Goal: Task Accomplishment & Management: Use online tool/utility

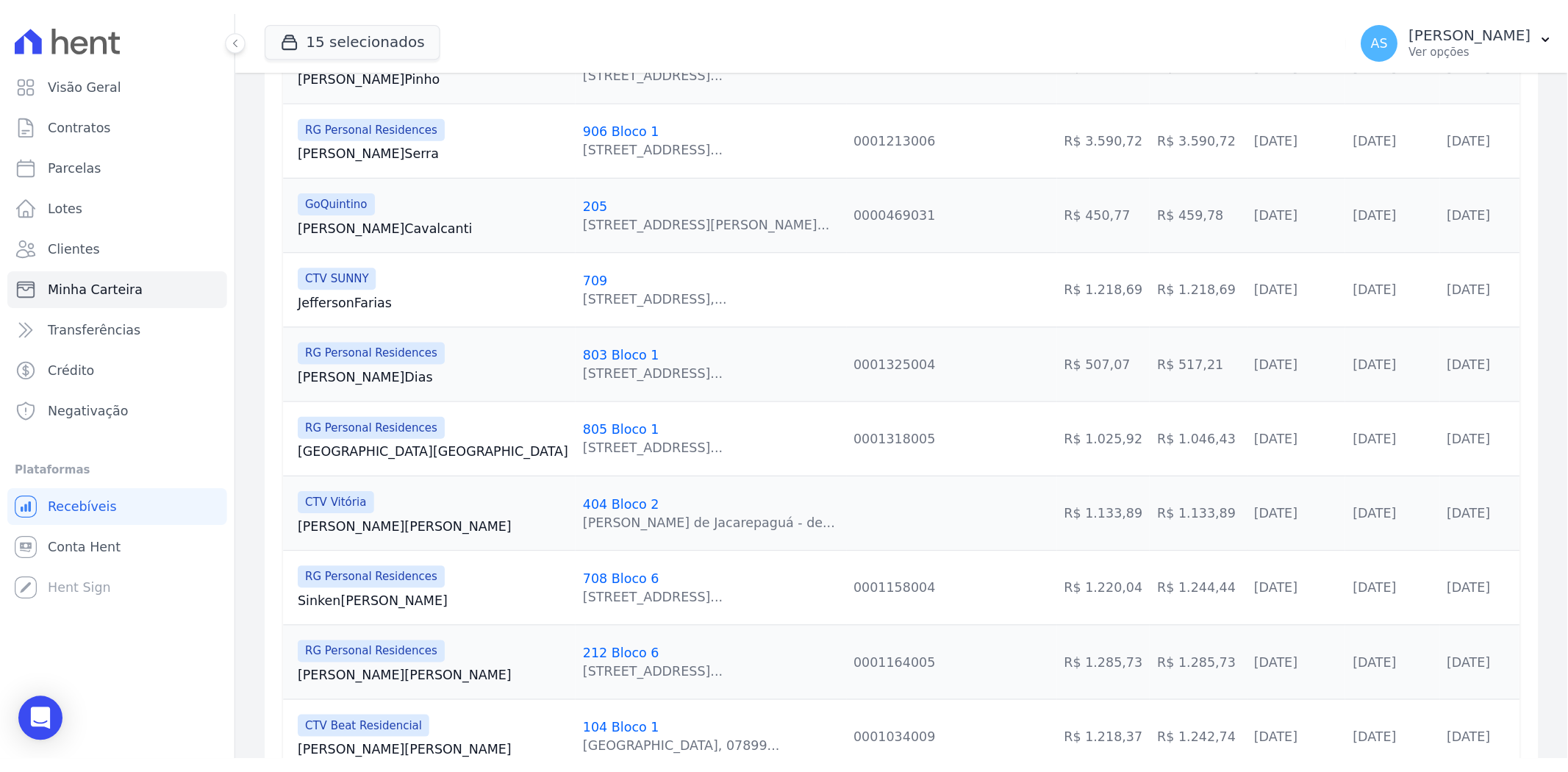
scroll to position [939, 0]
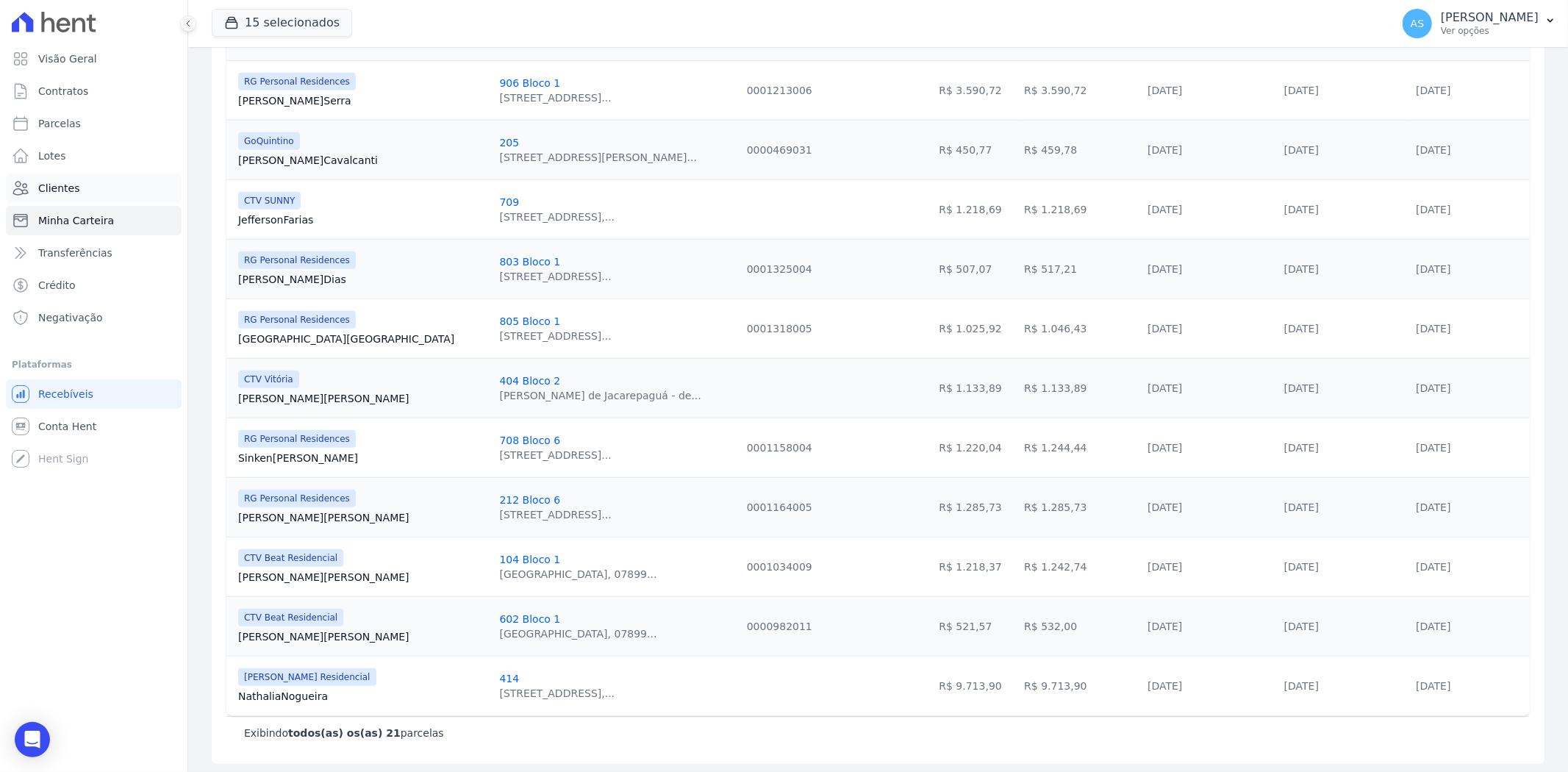
click at [52, 181] on span "Clientes" at bounding box center [59, 188] width 41 height 15
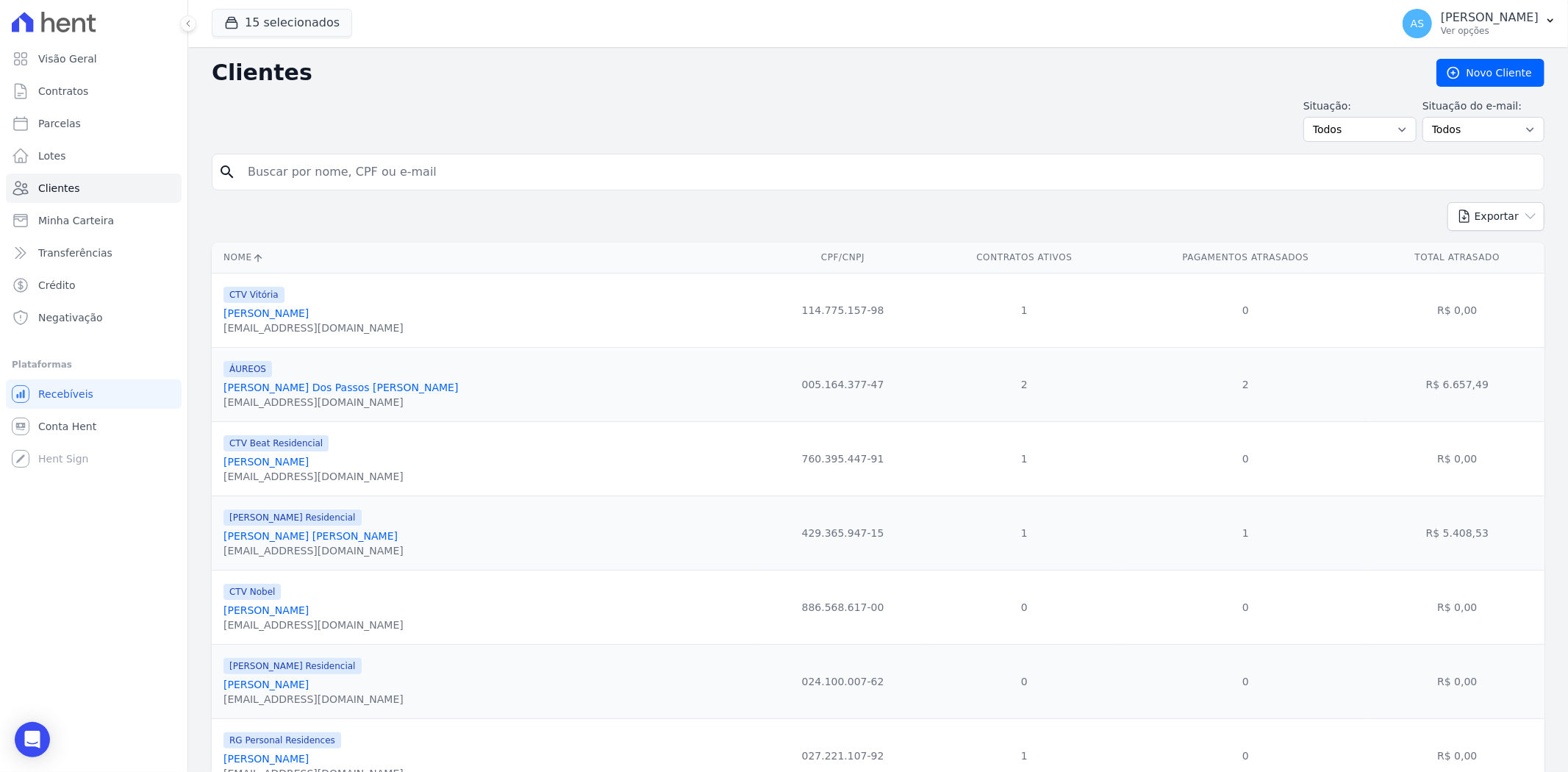
click at [331, 174] on input "search" at bounding box center [888, 171] width 1299 height 29
paste input "HORTIFRUTIJUCA"
type input "HORTIFRUTIJUCA"
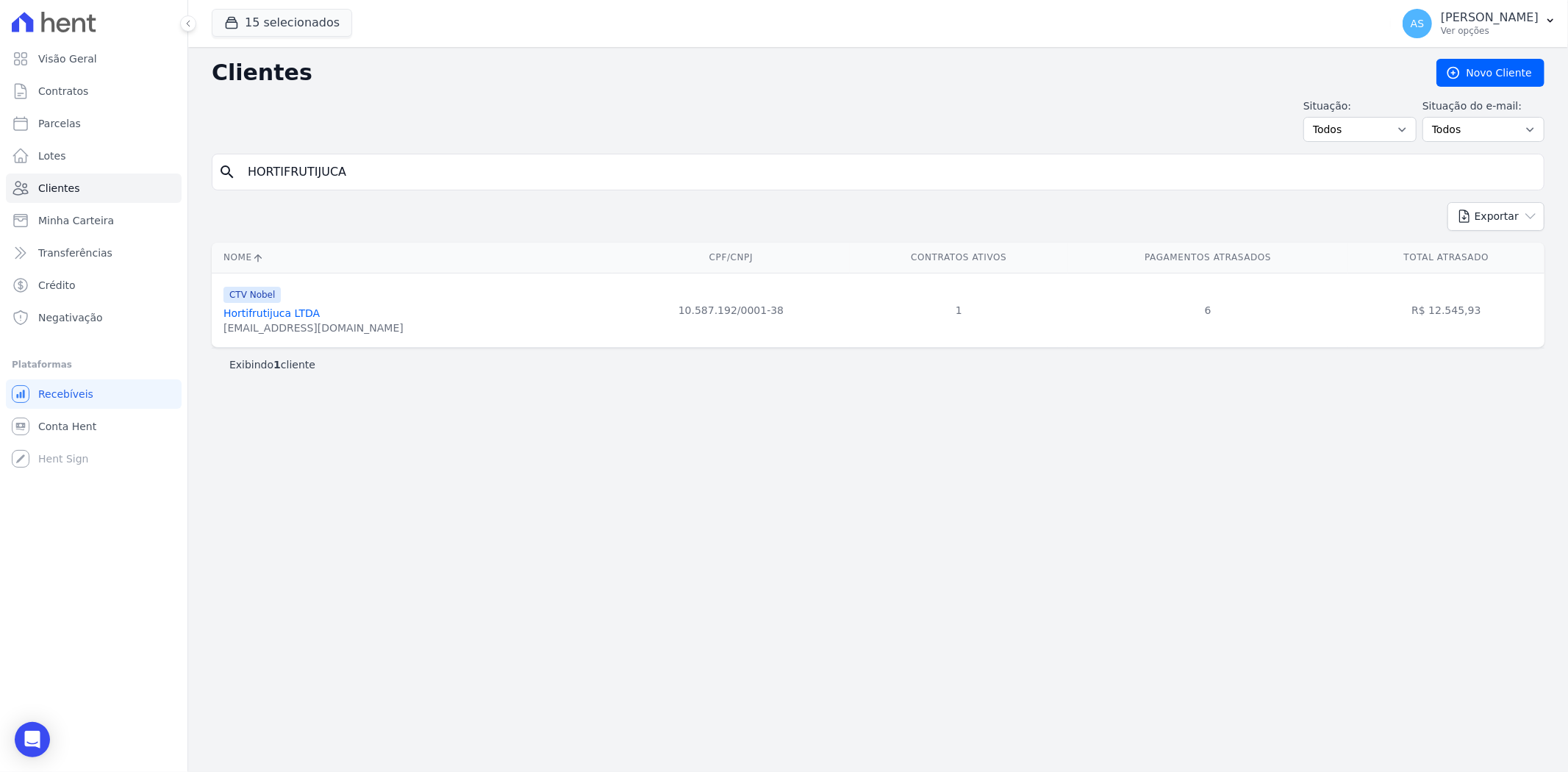
click at [283, 313] on link "Hortifrutijuca LTDA" at bounding box center [272, 313] width 97 height 12
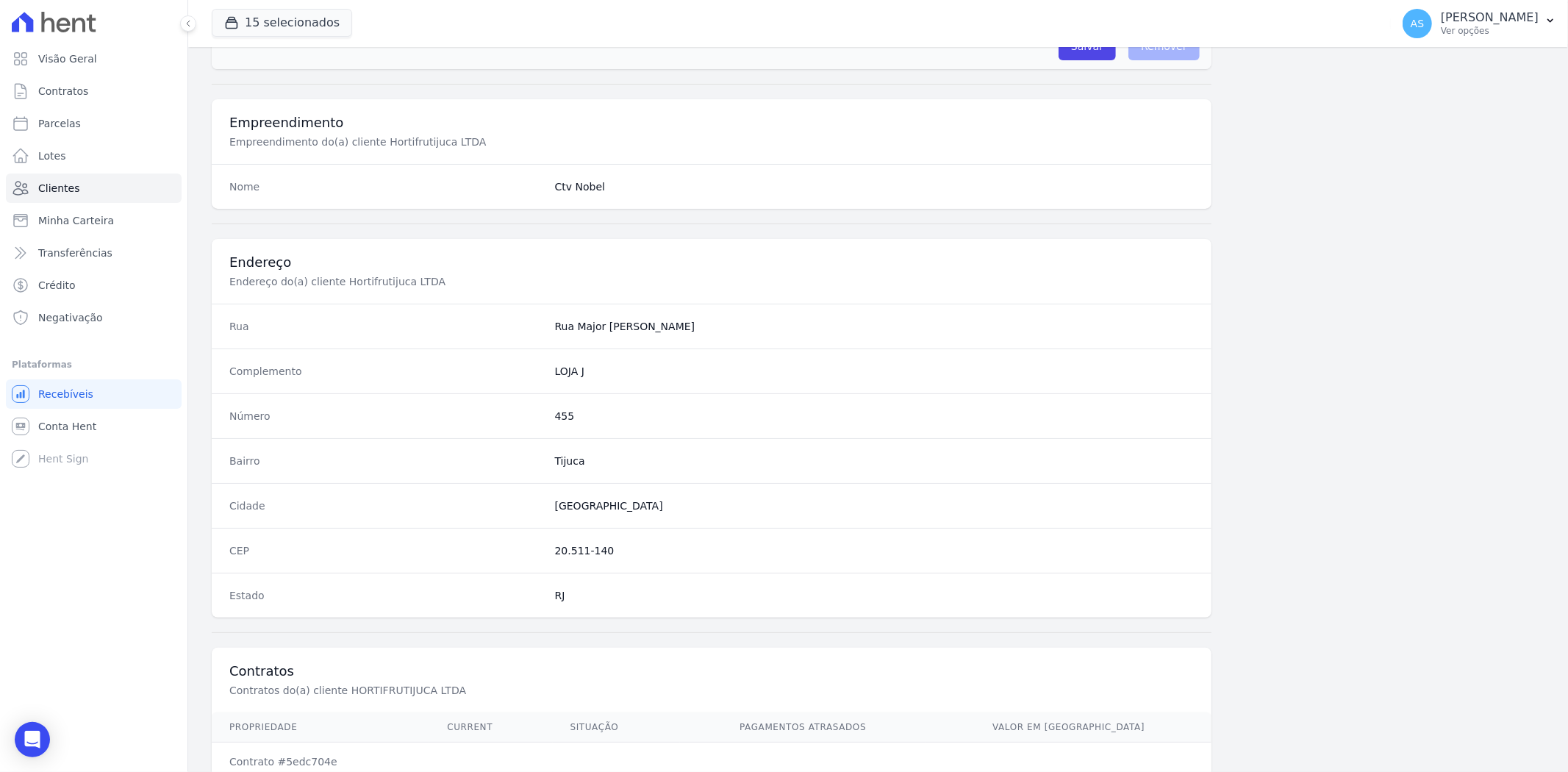
scroll to position [606, 0]
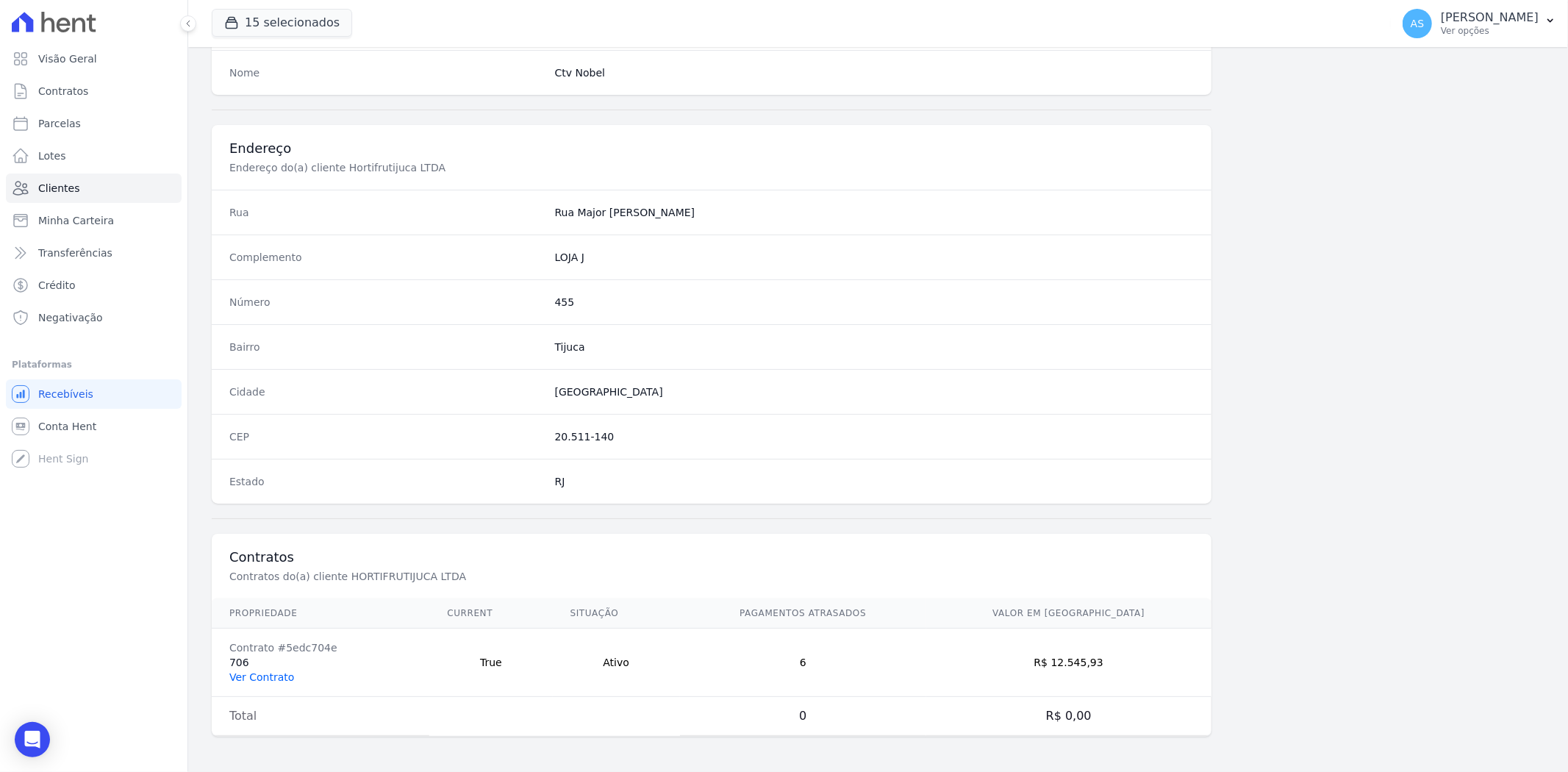
click at [263, 595] on link "Ver Contrato" at bounding box center [261, 677] width 64 height 12
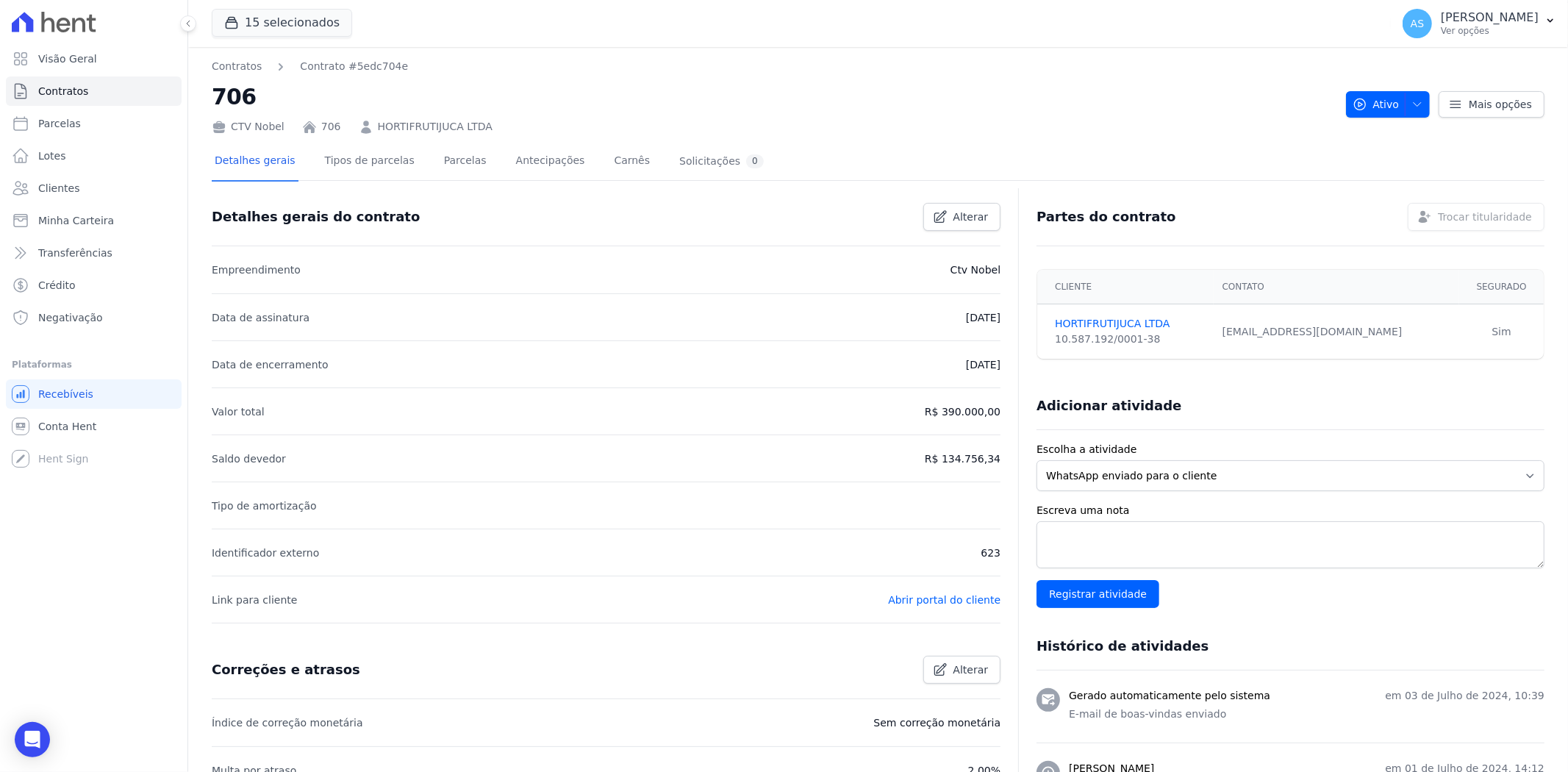
click at [564, 595] on div "Detalhes gerais do contrato Alterar Empreendimento Ctv Nobel Data de assinatura…" at bounding box center [606, 553] width 789 height 729
click at [444, 159] on link "Parcelas" at bounding box center [466, 163] width 49 height 39
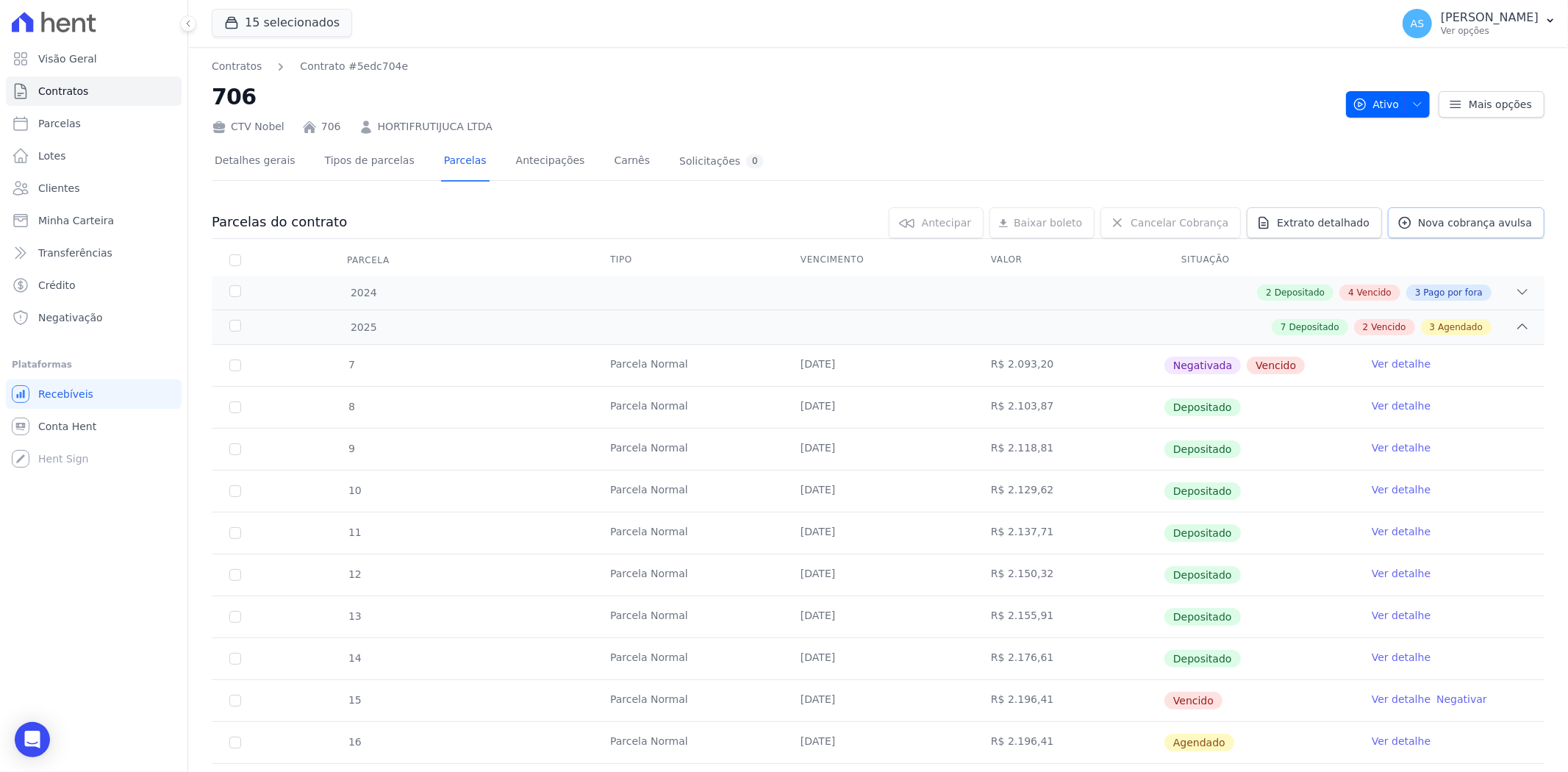
click at [1254, 219] on span "Nova cobrança avulsa" at bounding box center [1475, 222] width 114 height 15
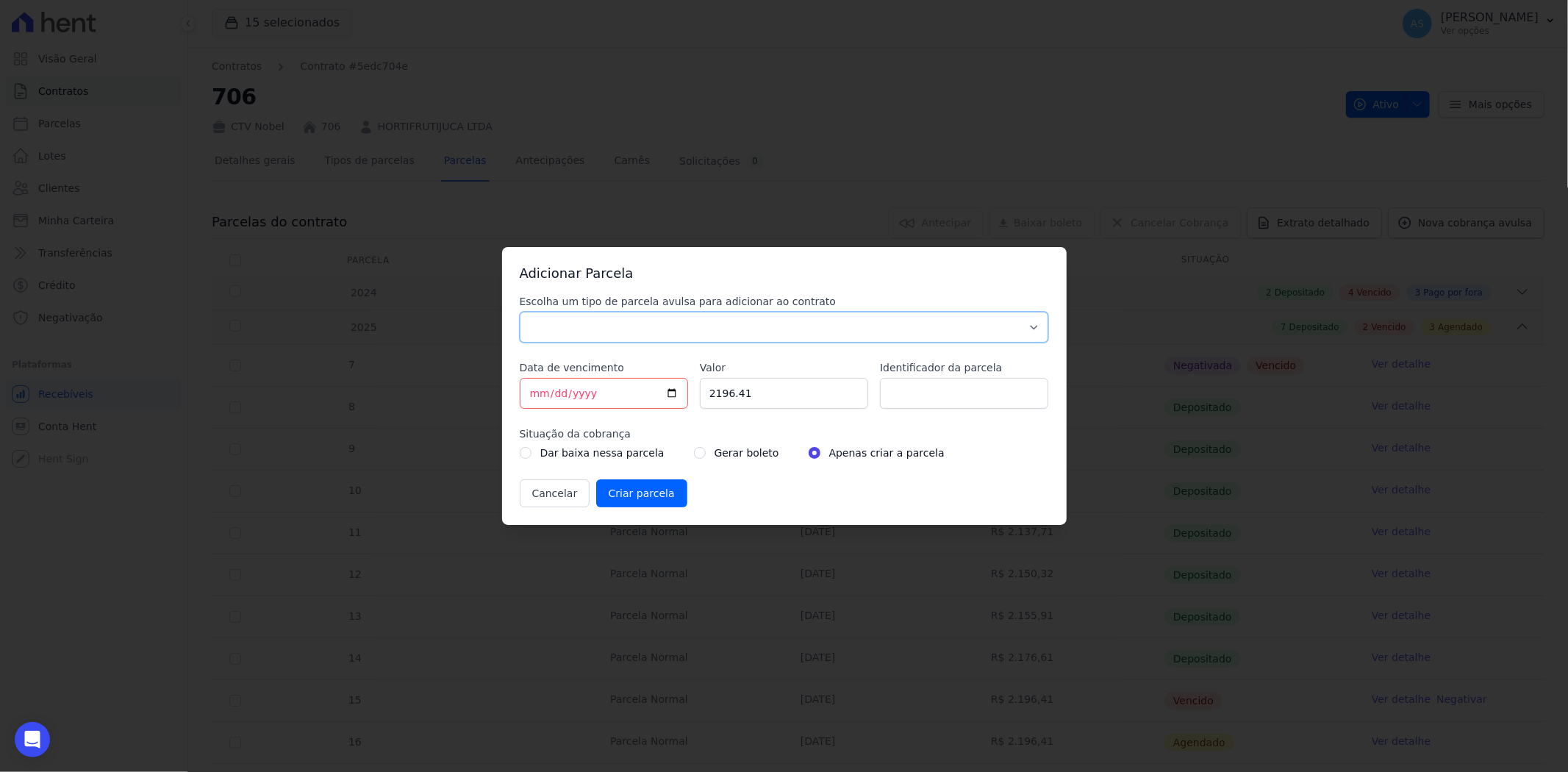
click at [529, 328] on select "Parcela Normal Sinal Caução Intercalada Chaves Pré Chaves Pós Chaves Taxas Quit…" at bounding box center [784, 327] width 529 height 31
select select "standard"
click at [520, 312] on select "Parcela Normal Sinal Caução Intercalada Chaves Pré Chaves Pós Chaves Taxas Quit…" at bounding box center [784, 327] width 529 height 31
click at [532, 394] on input "[DATE]" at bounding box center [604, 393] width 168 height 31
drag, startPoint x: 758, startPoint y: 393, endPoint x: 655, endPoint y: 400, distance: 103.2
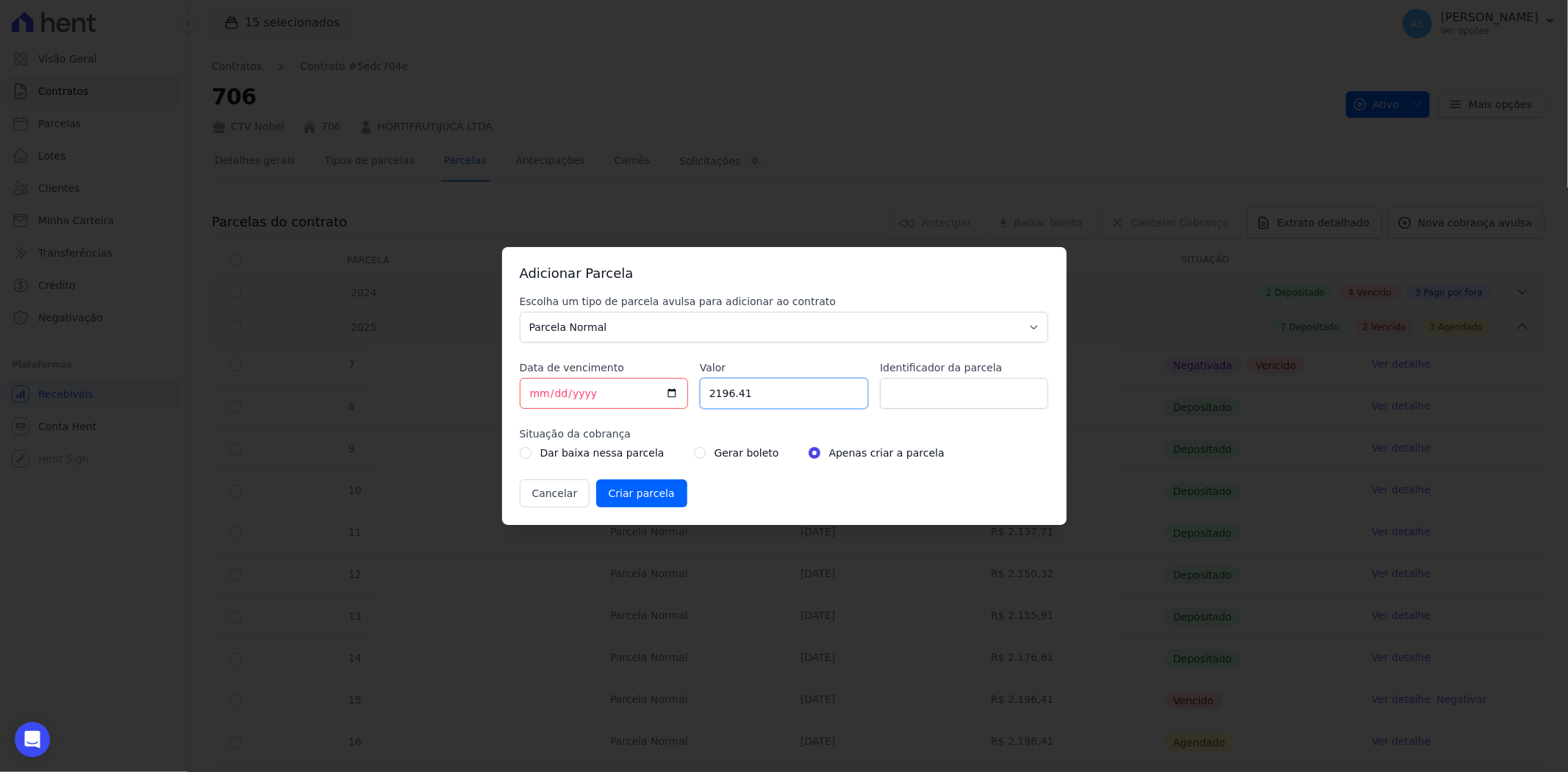
click at [655, 400] on div "Escolha um tipo de parcela avulsa para adicionar ao contrato Parcela Normal Sin…" at bounding box center [784, 401] width 529 height 214
type input "2517.39"
click at [916, 390] on input "Identificador da parcela" at bounding box center [964, 393] width 168 height 31
drag, startPoint x: 951, startPoint y: 393, endPoint x: 1012, endPoint y: 397, distance: 61.1
click at [1012, 397] on input "PARCELA [DATE]" at bounding box center [964, 393] width 168 height 31
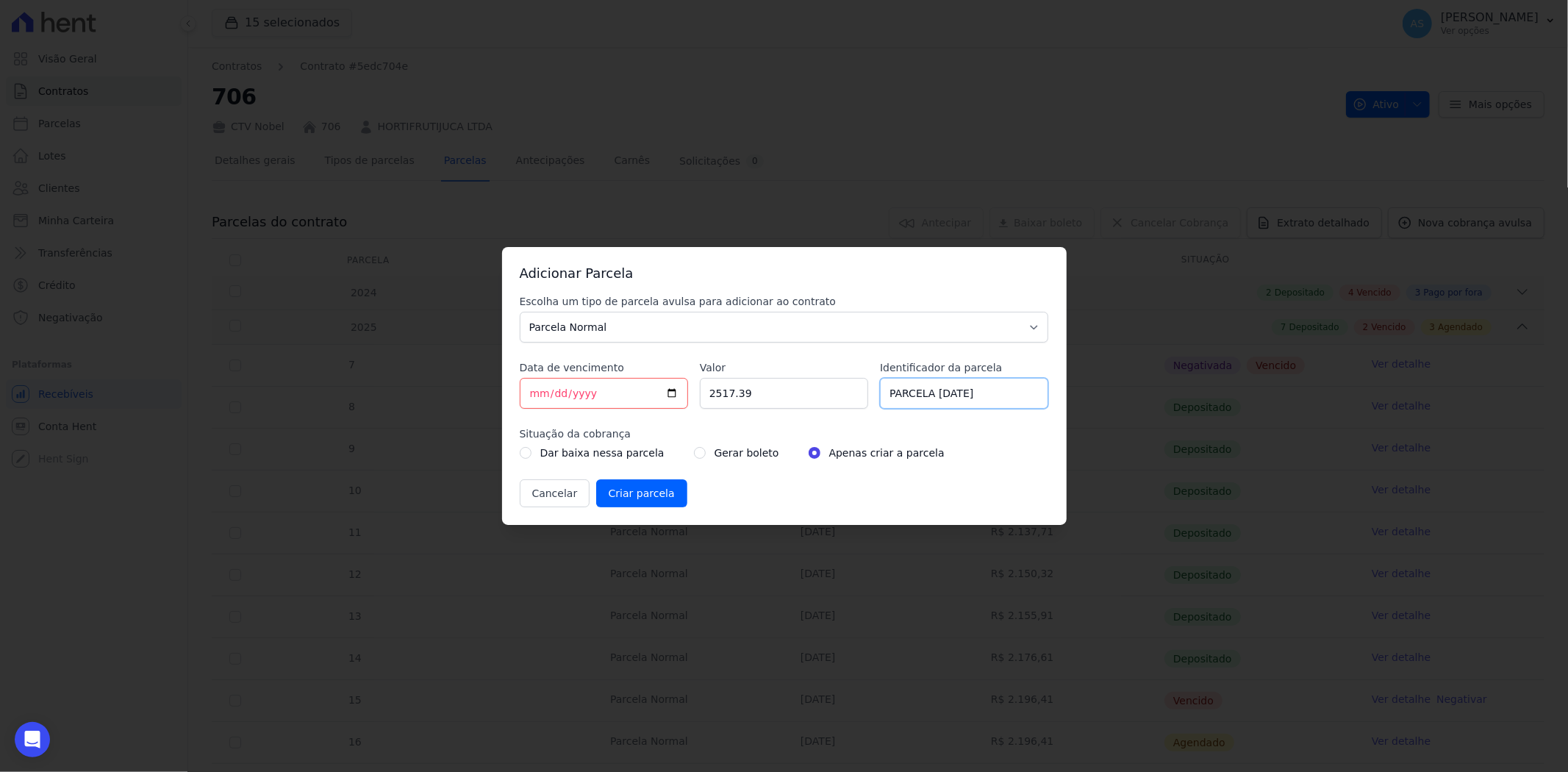
type input "PARCELA [DATE]"
click at [694, 450] on input "radio" at bounding box center [700, 452] width 12 height 12
radio input "true"
click at [629, 494] on input "Criar parcela" at bounding box center [641, 493] width 91 height 28
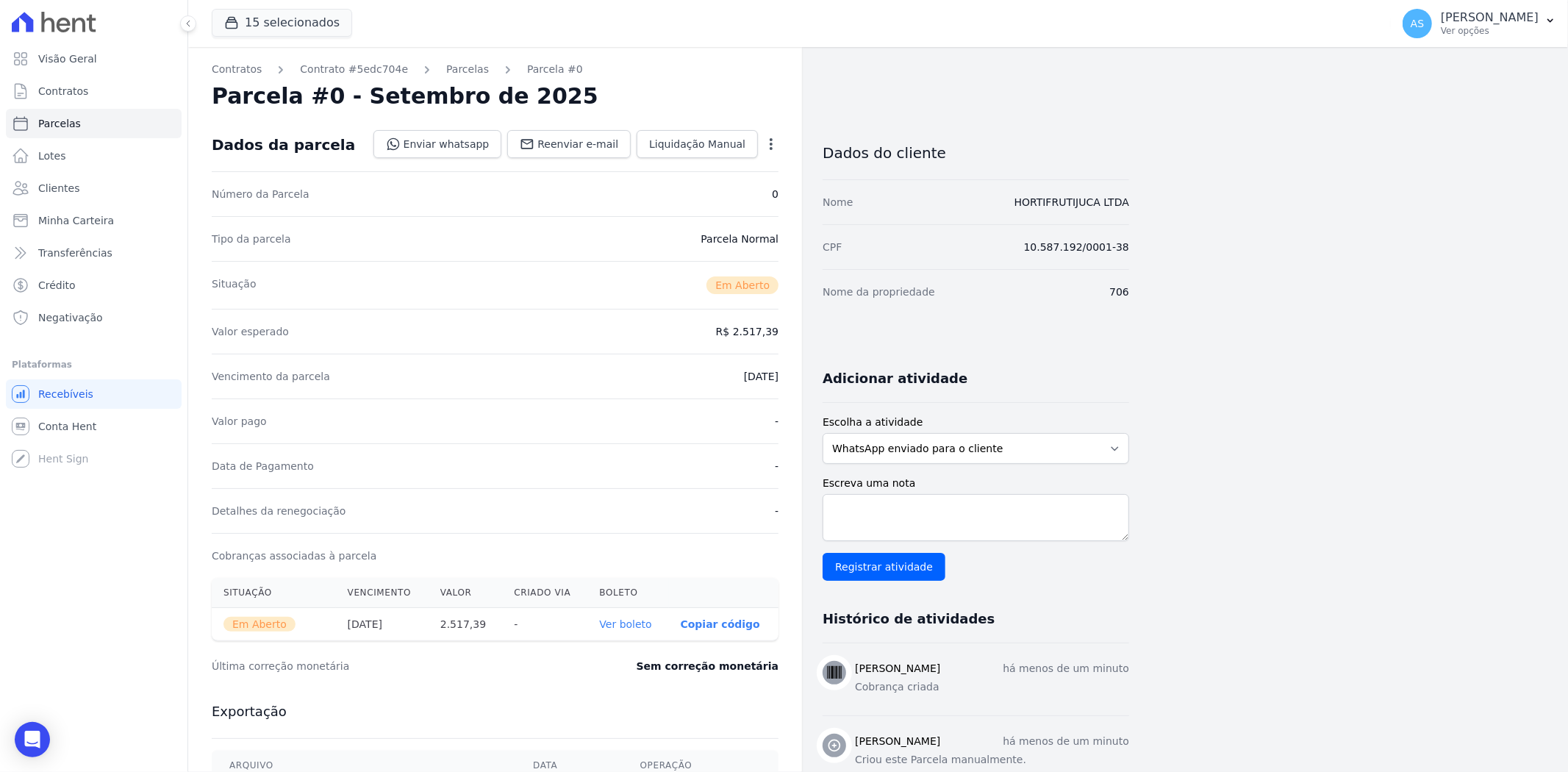
click at [640, 595] on link "Ver boleto" at bounding box center [625, 624] width 52 height 12
